Goal: Find specific page/section: Find specific page/section

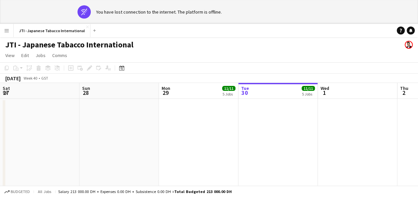
scroll to position [0, 159]
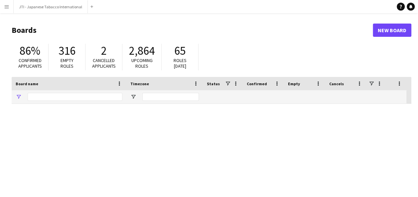
type input "***"
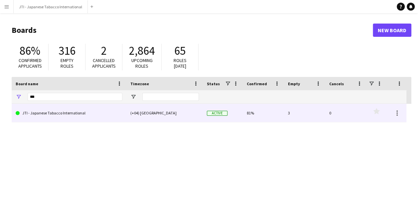
click at [56, 113] on link "JTI - Japanese Tabacco International" at bounding box center [69, 113] width 107 height 19
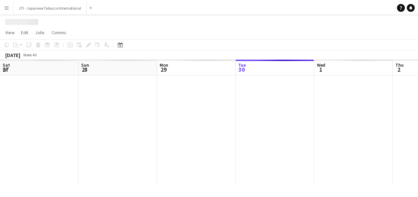
scroll to position [0, 159]
